Goal: Find specific page/section: Find specific page/section

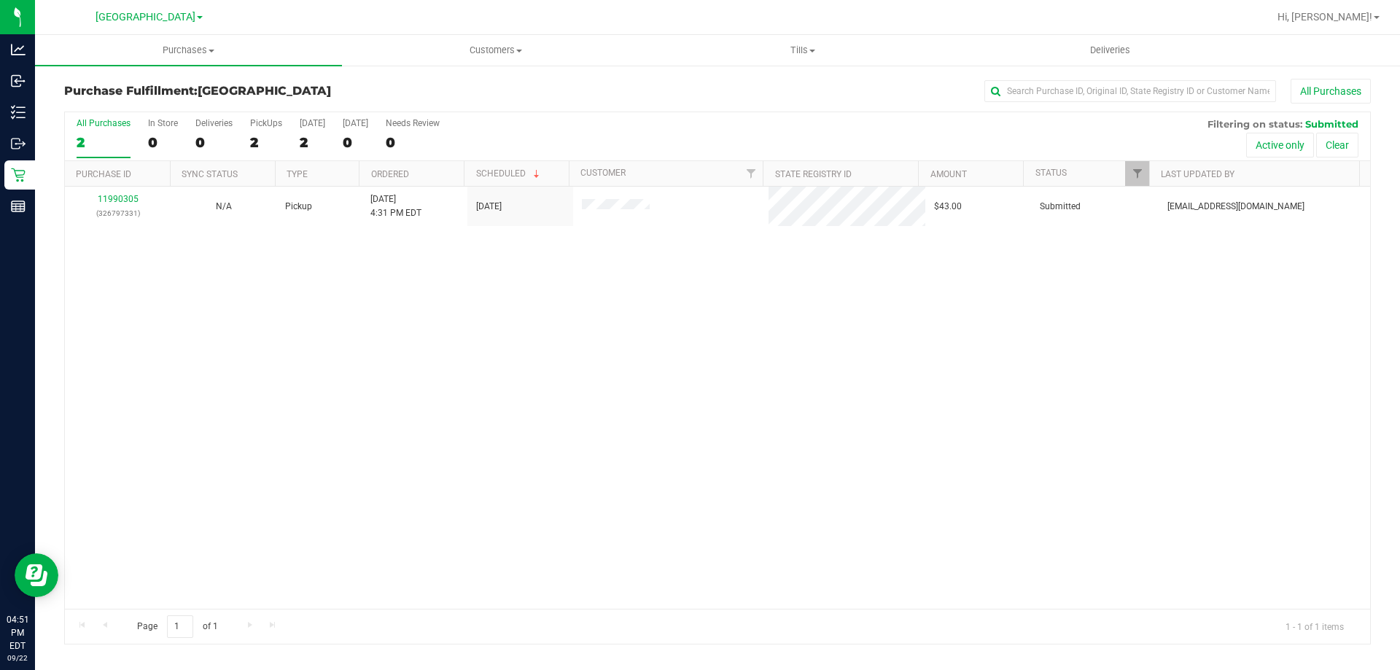
click at [672, 107] on div "Purchase Fulfillment: [GEOGRAPHIC_DATA] All Purchases" at bounding box center [717, 95] width 1307 height 32
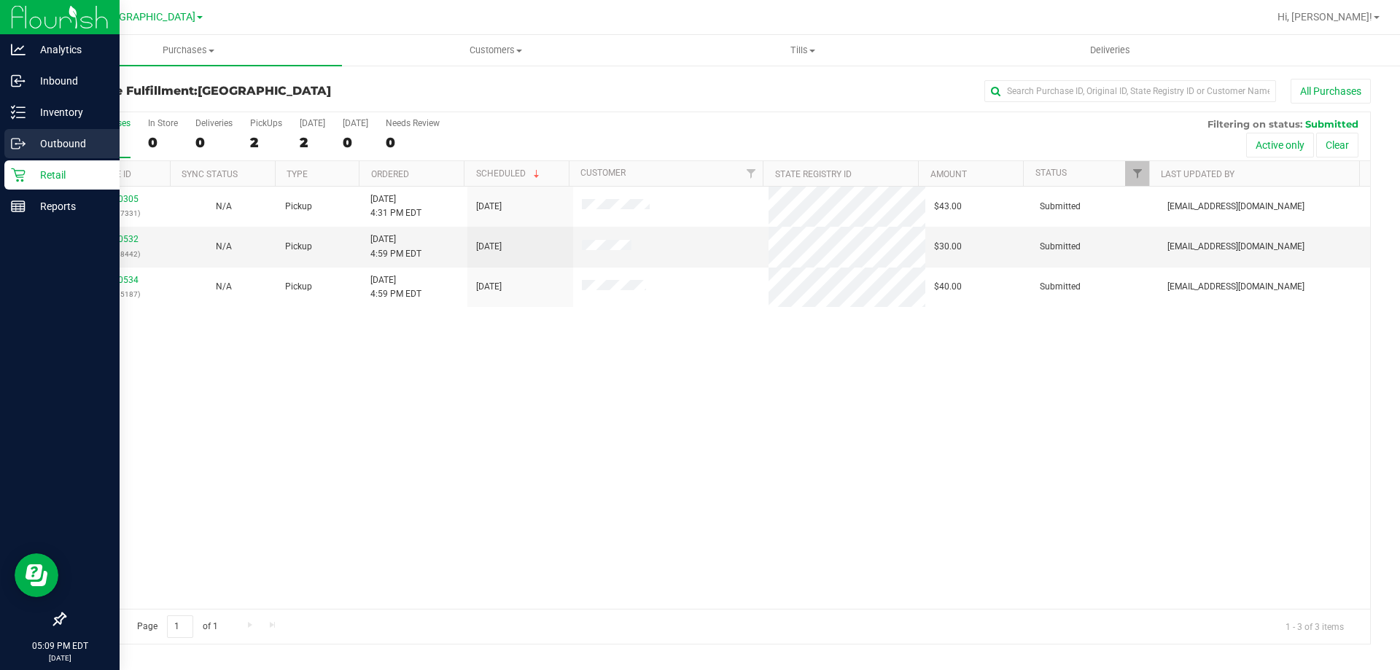
click at [3, 139] on link "Outbound" at bounding box center [60, 144] width 120 height 31
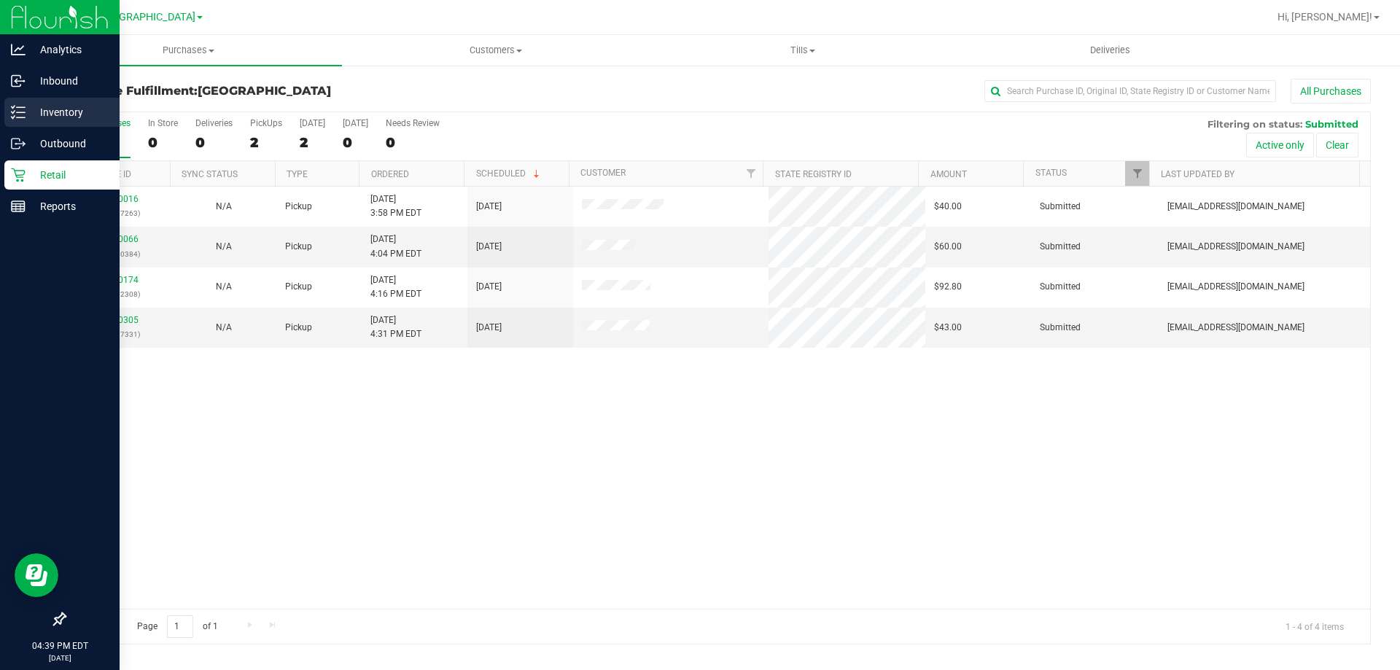
click at [51, 112] on p "Inventory" at bounding box center [70, 113] width 88 height 18
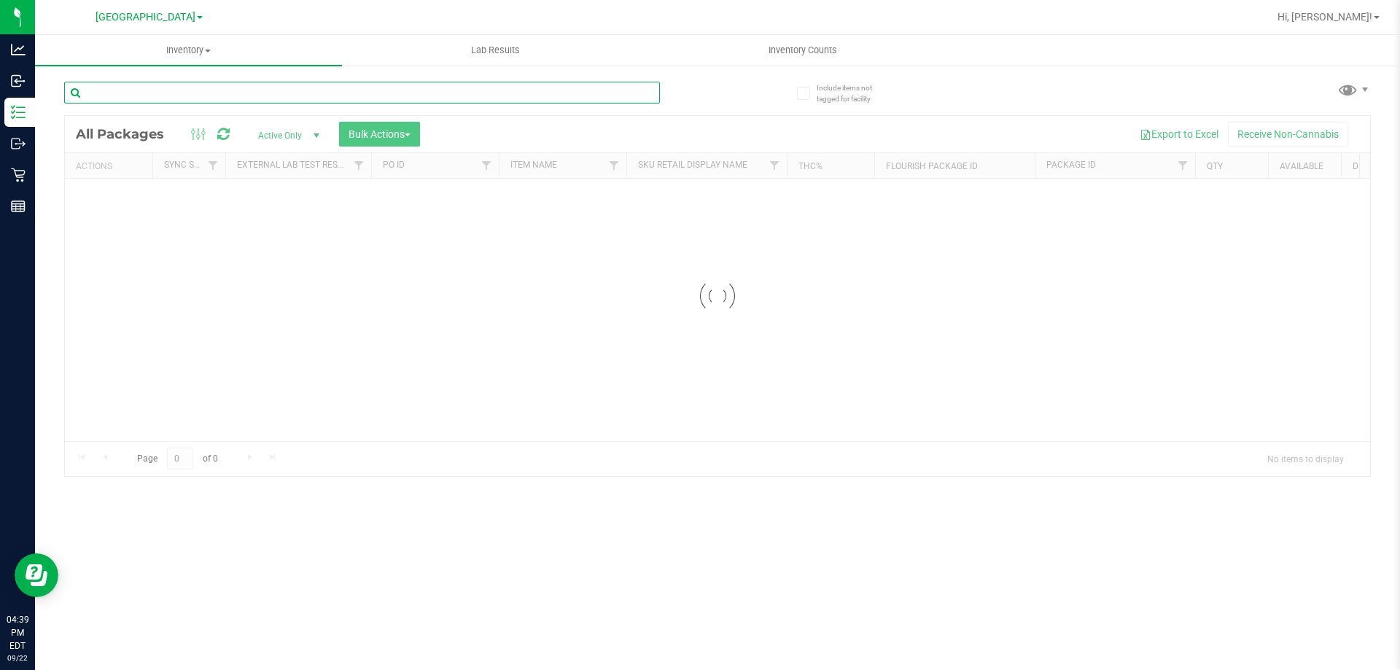
click at [197, 96] on input "text" at bounding box center [362, 93] width 596 height 22
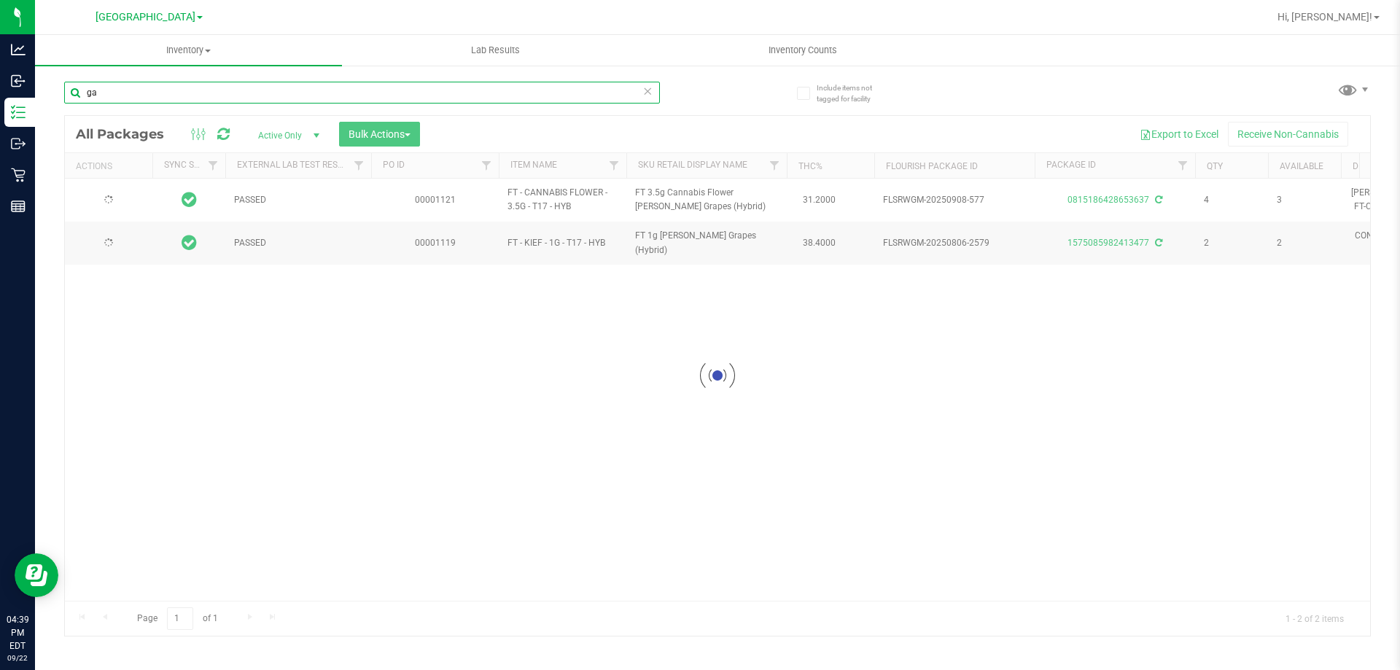
type input "g"
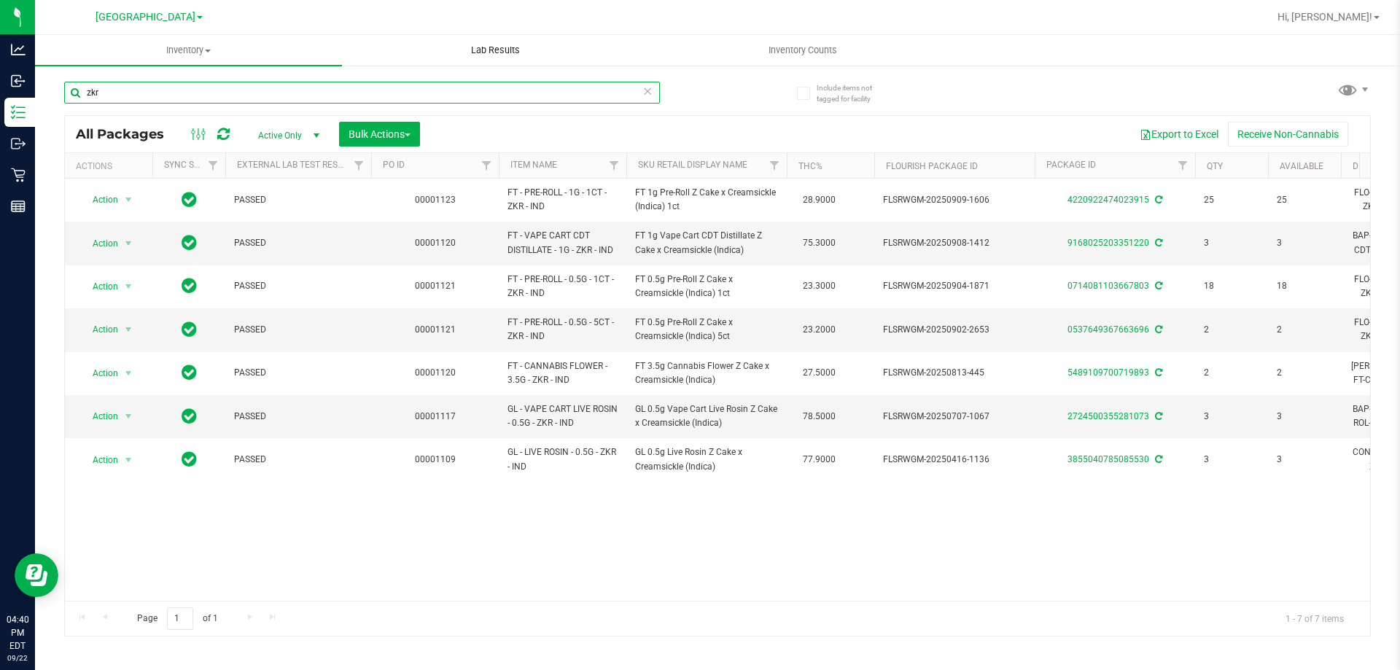
type input "zkr"
